Goal: Information Seeking & Learning: Learn about a topic

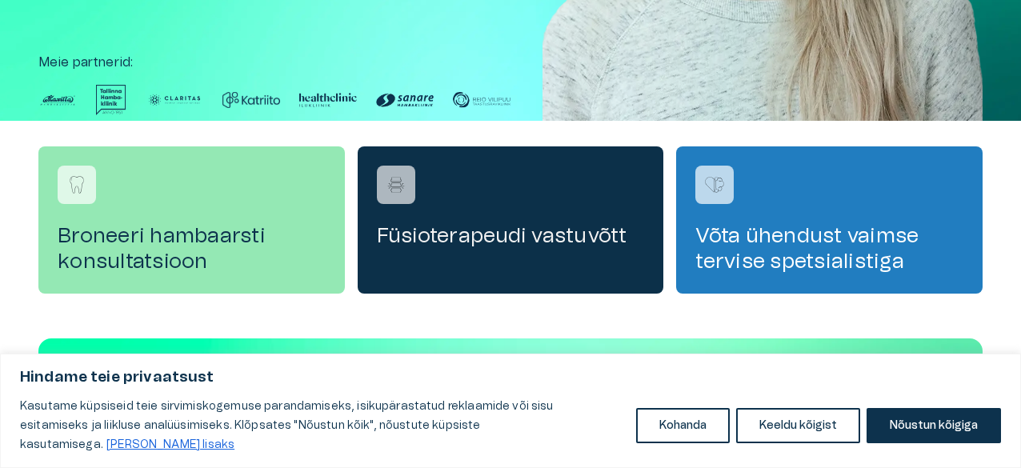
scroll to position [713, 0]
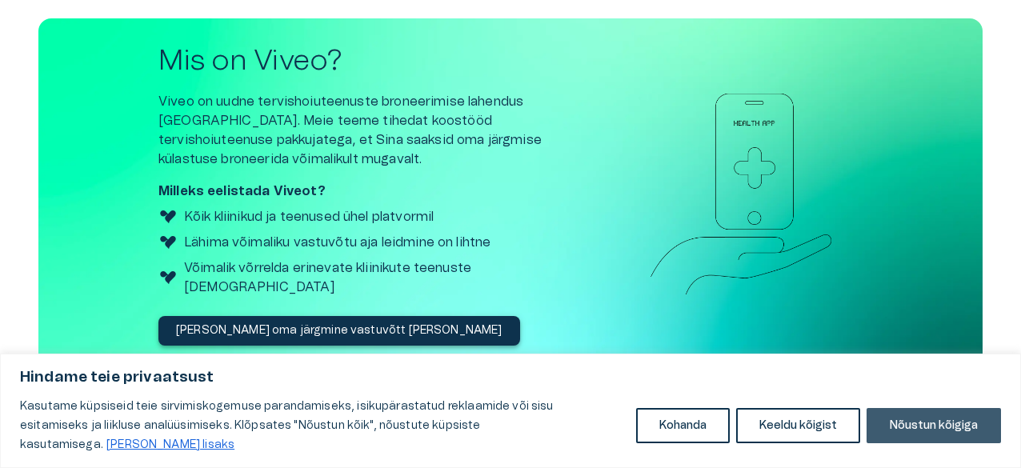
click at [901, 426] on button "Nõustun kõigiga" at bounding box center [933, 425] width 134 height 35
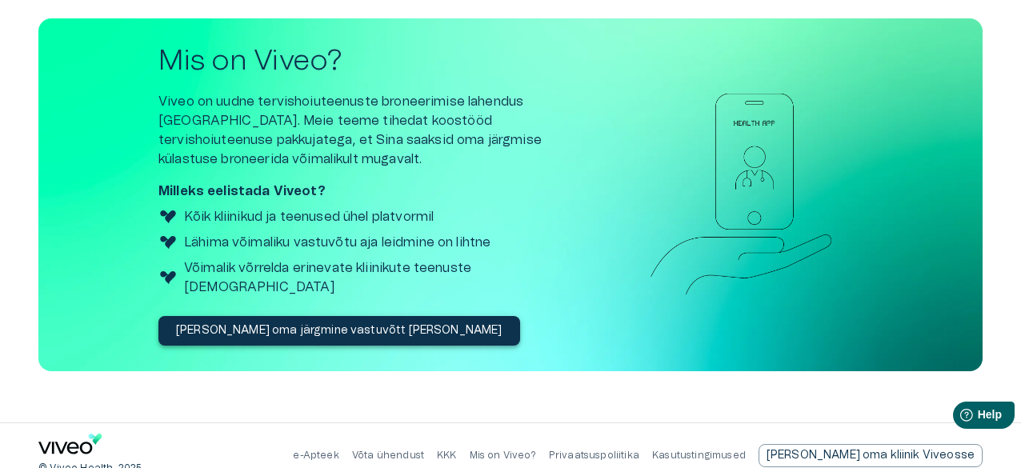
click at [424, 449] on p "Võta ühendust" at bounding box center [388, 456] width 72 height 14
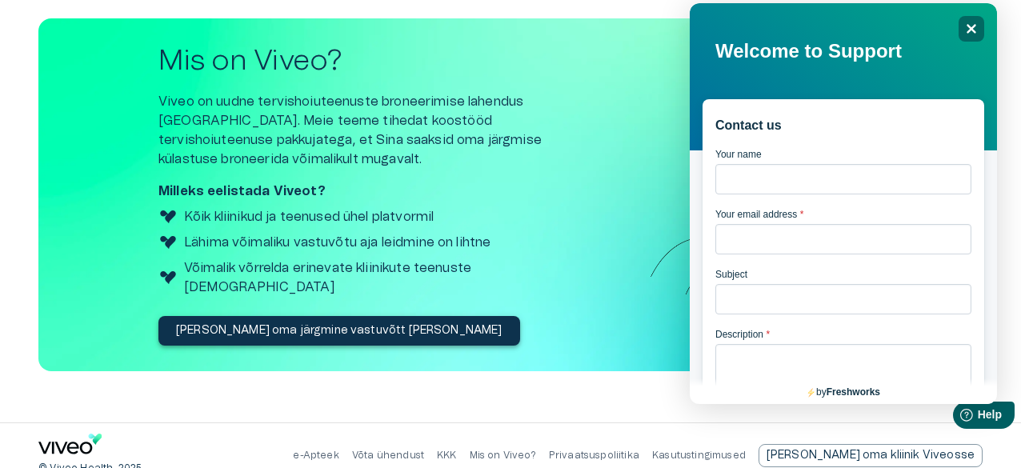
click at [536, 449] on p "Mis on Viveo?" at bounding box center [502, 456] width 66 height 14
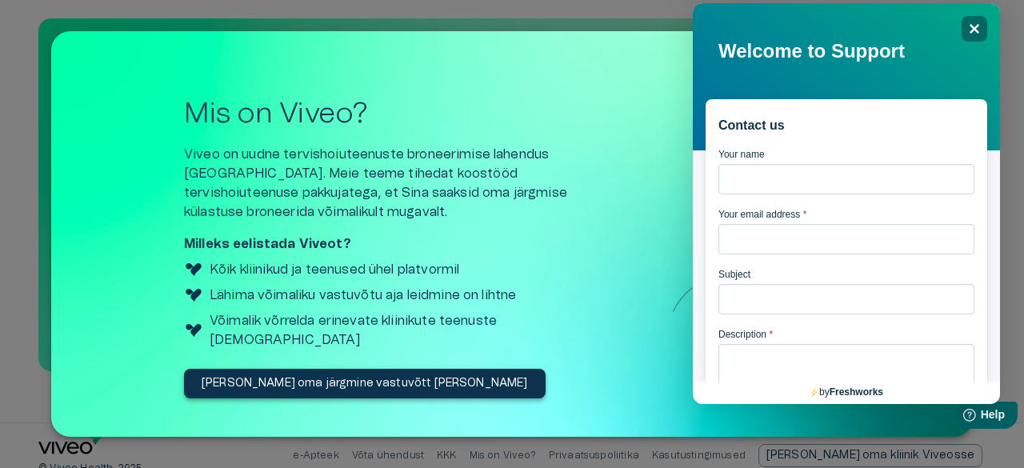
click at [573, 433] on div "Mis on Viveo? Viveo on uudne tervishoiuteenuste broneerimise lahendus [GEOGRAPH…" at bounding box center [511, 233] width 921 height 405
click at [558, 338] on div "Mis on Viveo? Viveo on uudne tervishoiuteenuste broneerimise lahendus [GEOGRAPH…" at bounding box center [396, 247] width 424 height 301
click at [206, 436] on div at bounding box center [512, 234] width 1024 height 468
